Goal: Navigation & Orientation: Find specific page/section

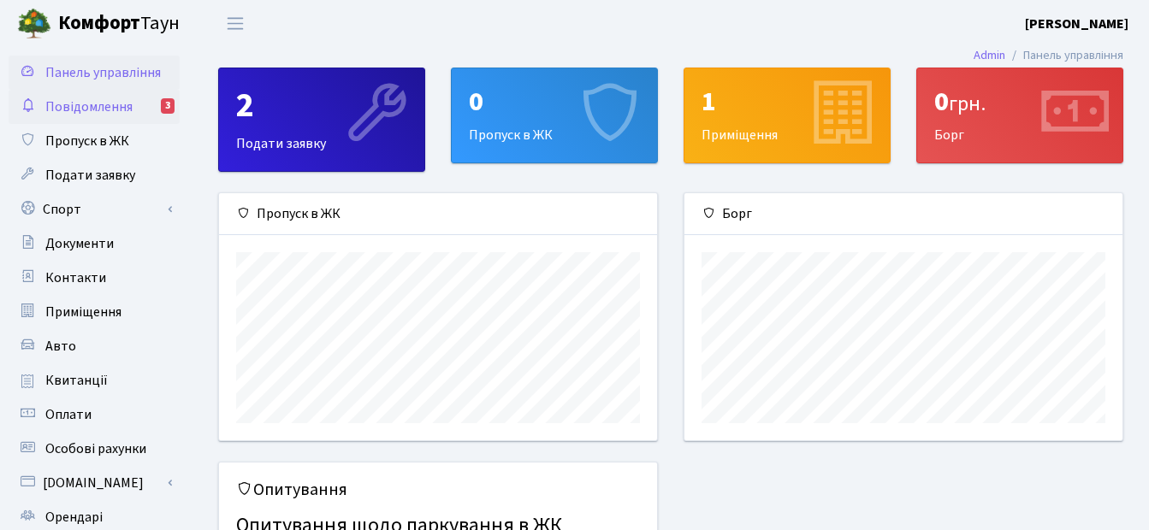
click at [84, 107] on span "Повідомлення" at bounding box center [88, 107] width 87 height 19
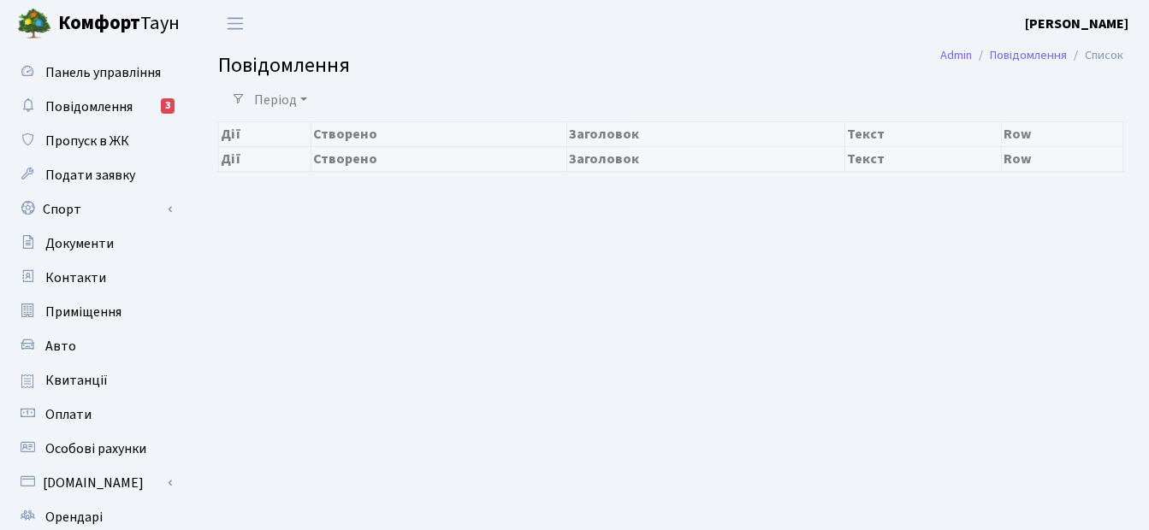
select select "25"
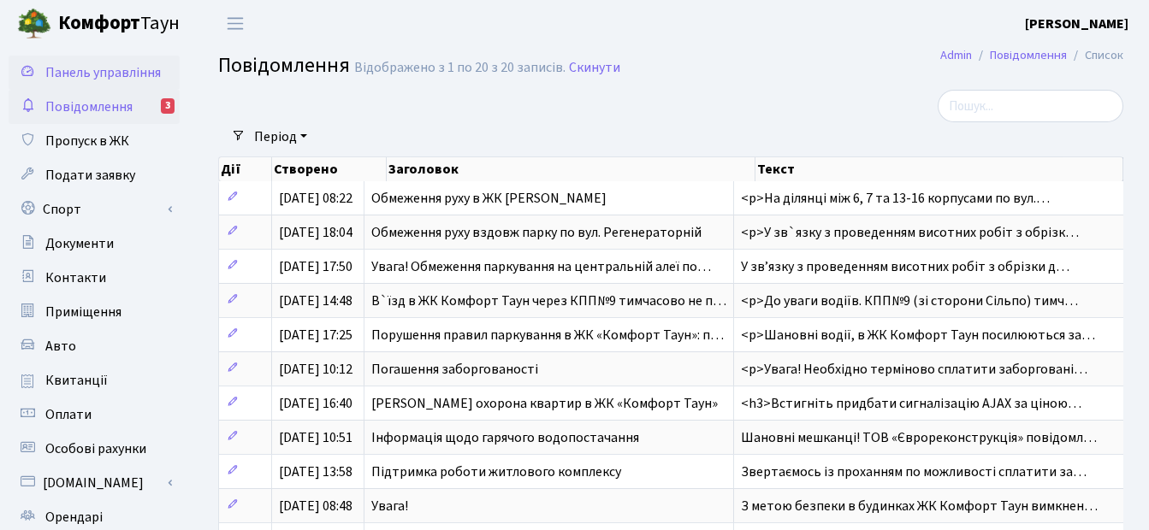
click at [84, 67] on span "Панель управління" at bounding box center [102, 72] width 115 height 19
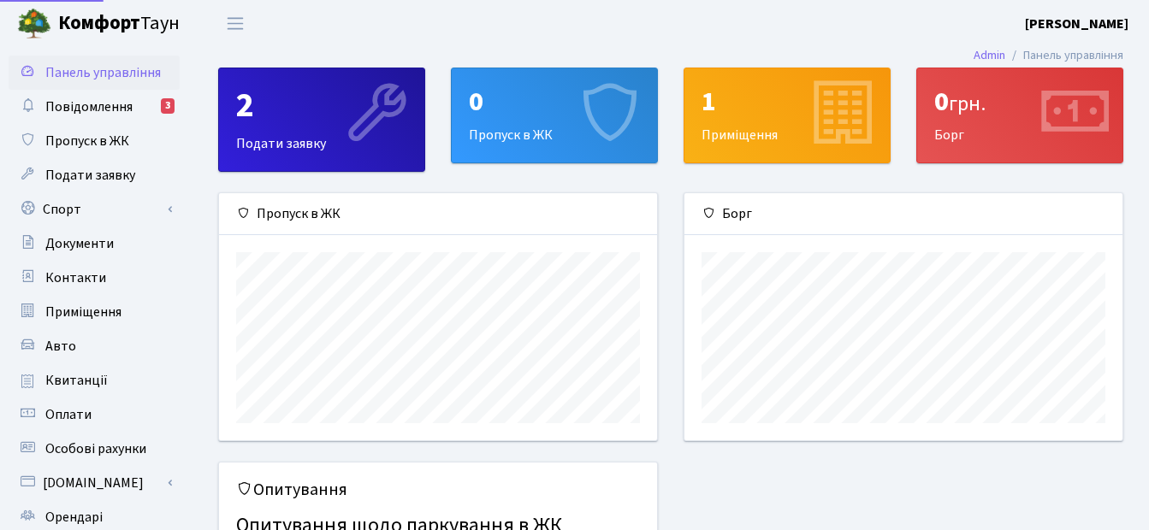
scroll to position [247, 438]
